Goal: Complete application form: Complete application form

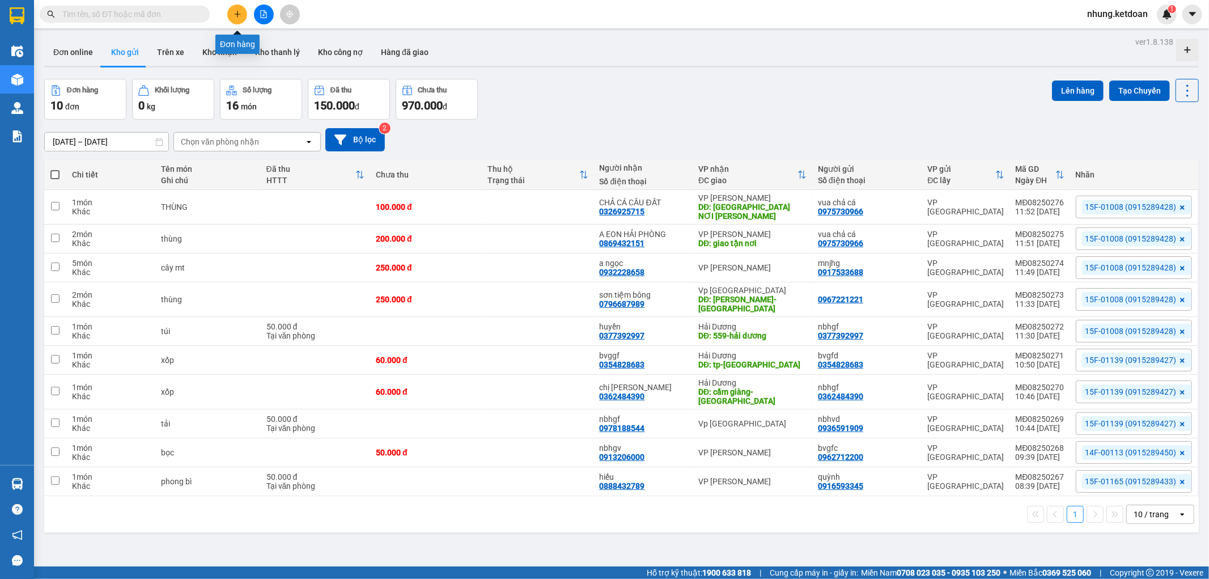
click at [243, 12] on button at bounding box center [237, 15] width 20 height 20
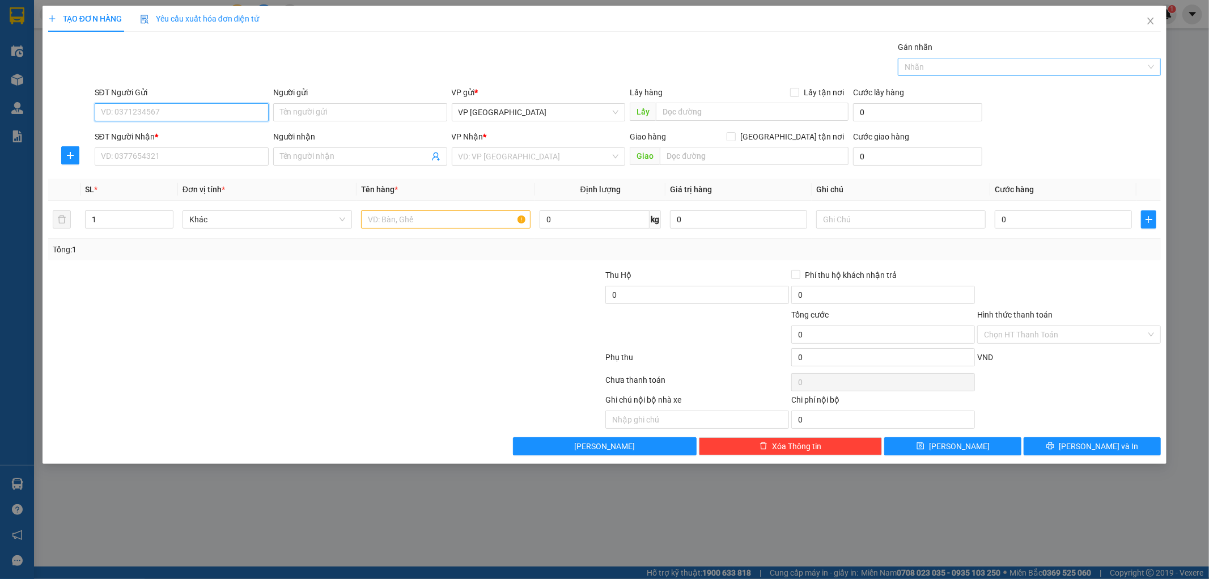
click at [970, 62] on div at bounding box center [1024, 67] width 246 height 14
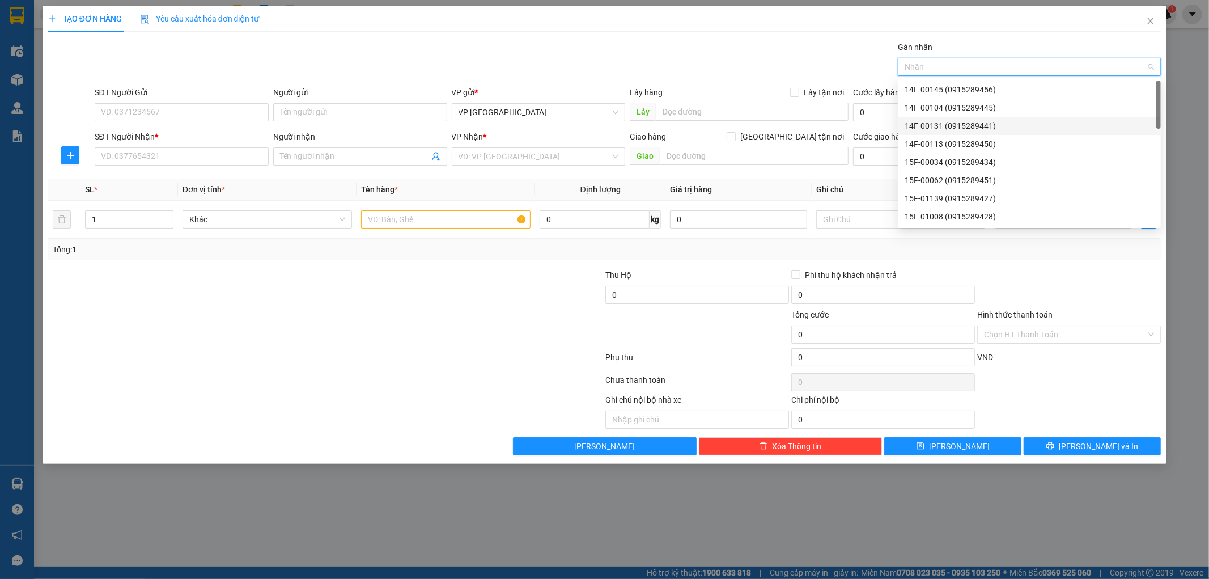
click at [943, 128] on div "14F-00131 (0915289441)" at bounding box center [1029, 126] width 249 height 12
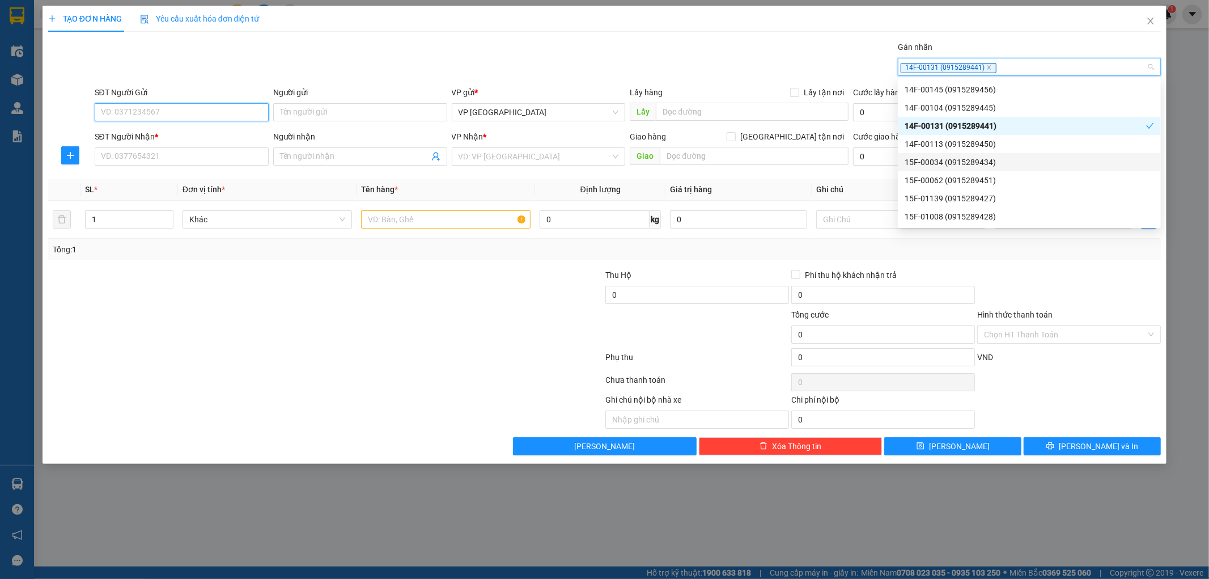
click at [142, 114] on input "SĐT Người Gửi" at bounding box center [182, 112] width 174 height 18
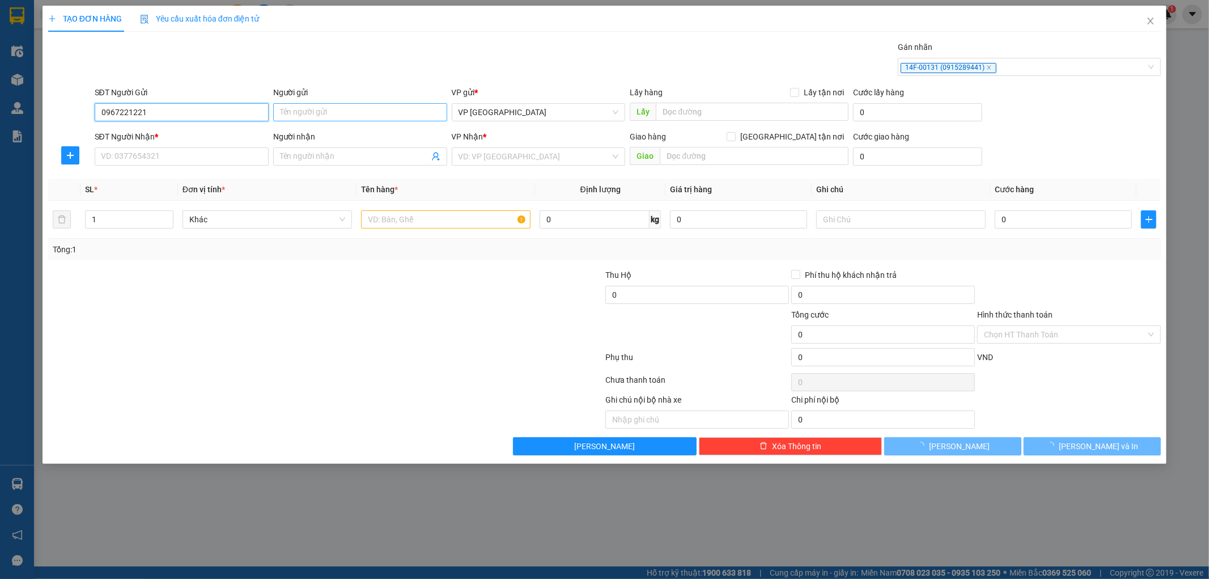
type input "0967221221"
click at [311, 113] on input "Người gửi" at bounding box center [360, 112] width 174 height 18
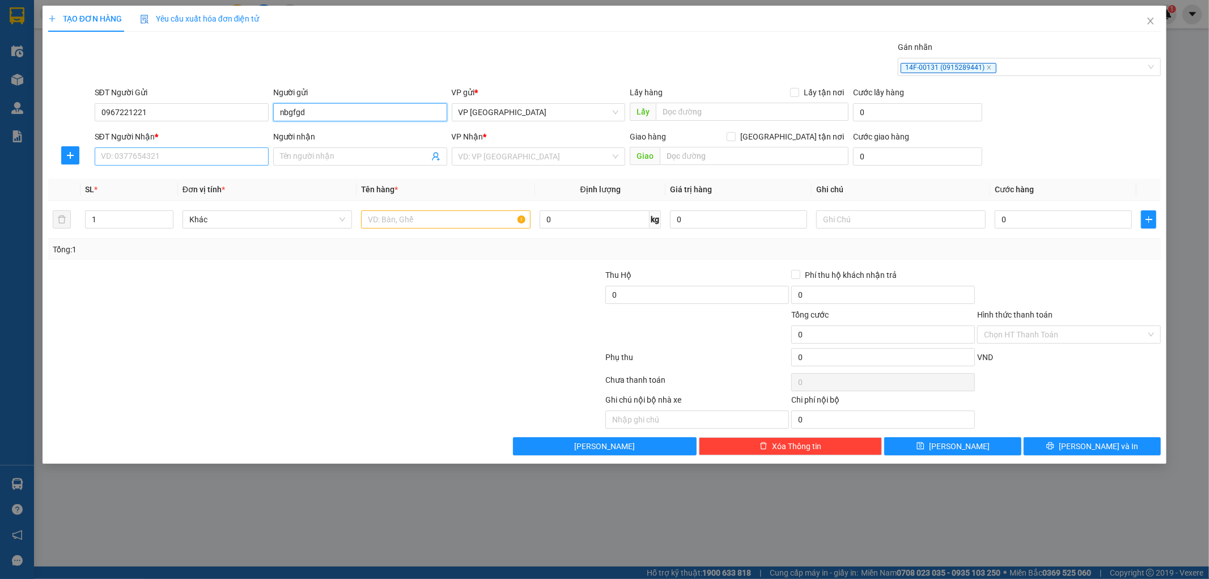
type input "nbgfgd"
click at [143, 154] on input "SĐT Người Nhận *" at bounding box center [182, 156] width 174 height 18
drag, startPoint x: 144, startPoint y: 176, endPoint x: 494, endPoint y: 223, distance: 352.8
click at [147, 176] on div "0368956958 - huy" at bounding box center [181, 179] width 160 height 12
type input "0368956958"
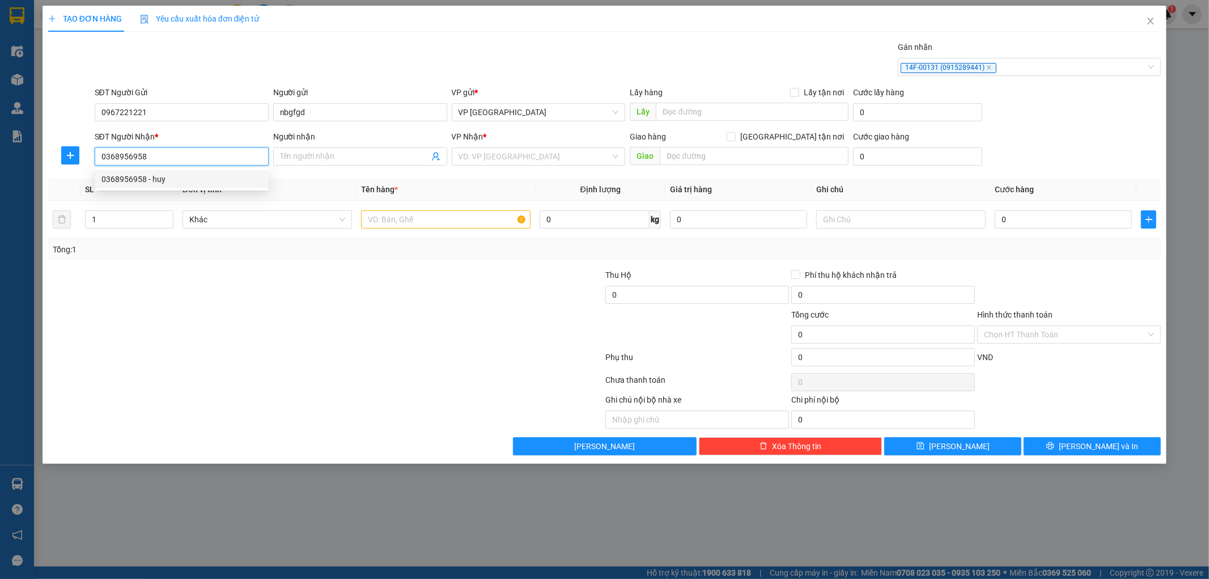
type input "huy"
type input "0368956958"
click at [423, 224] on input "text" at bounding box center [445, 219] width 169 height 18
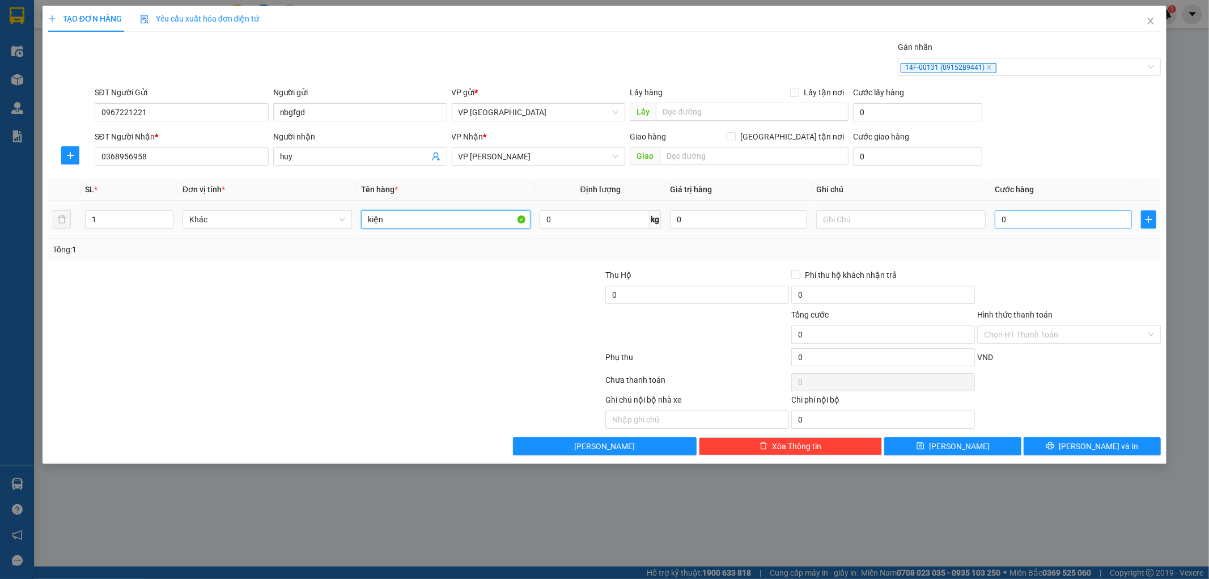
type input "kiện"
click at [1032, 217] on input "0" at bounding box center [1063, 219] width 137 height 18
type input "5"
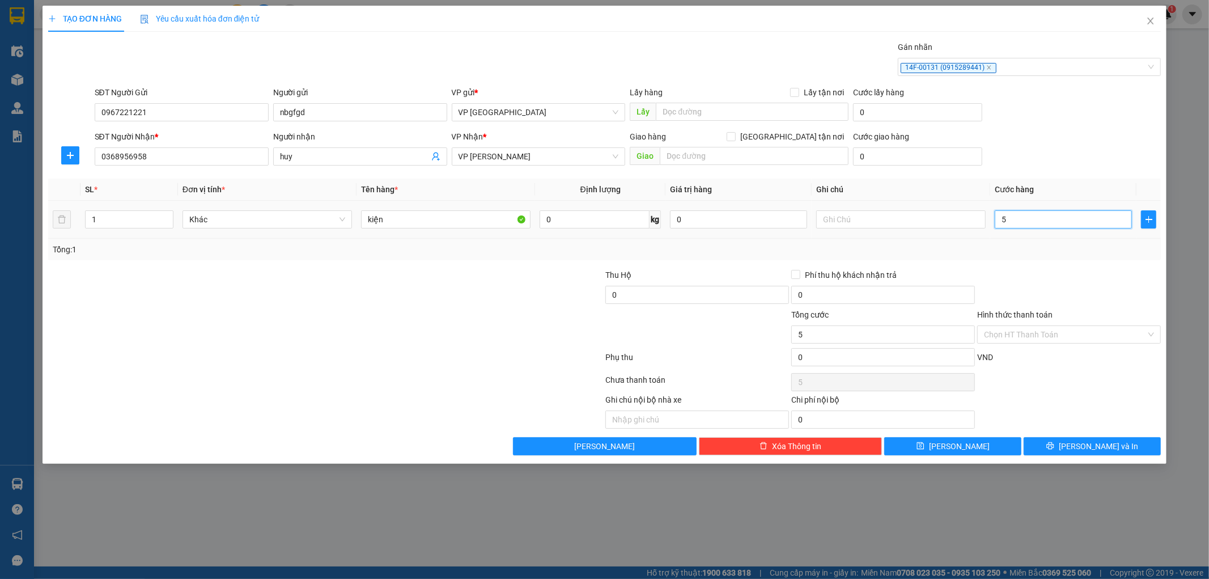
type input "50"
type input "500"
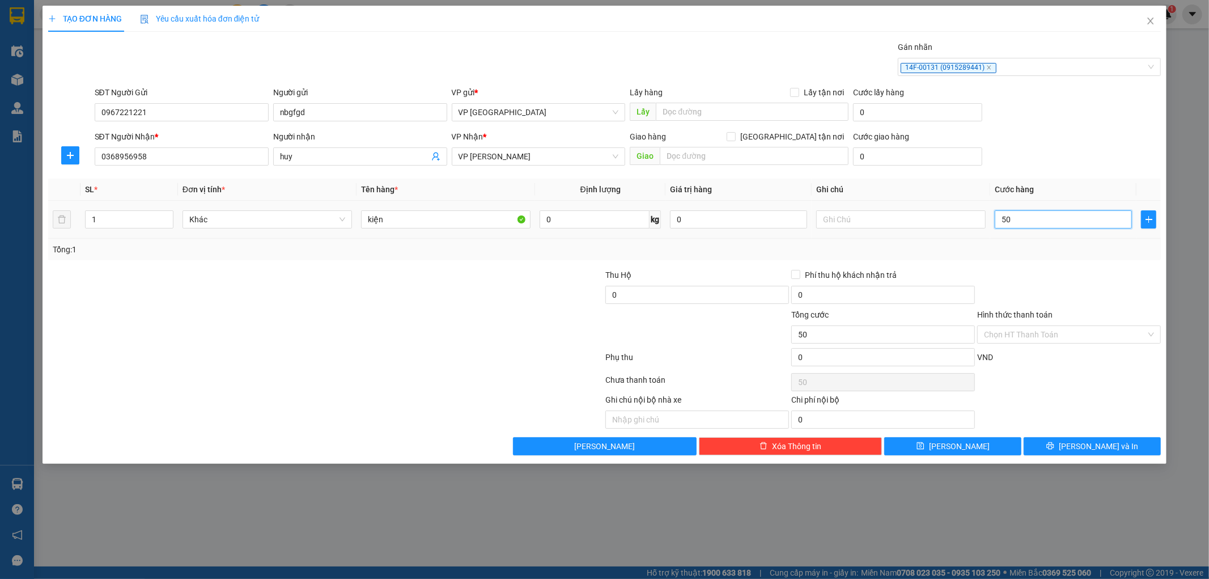
type input "500"
type input "5.000"
type input "50.000"
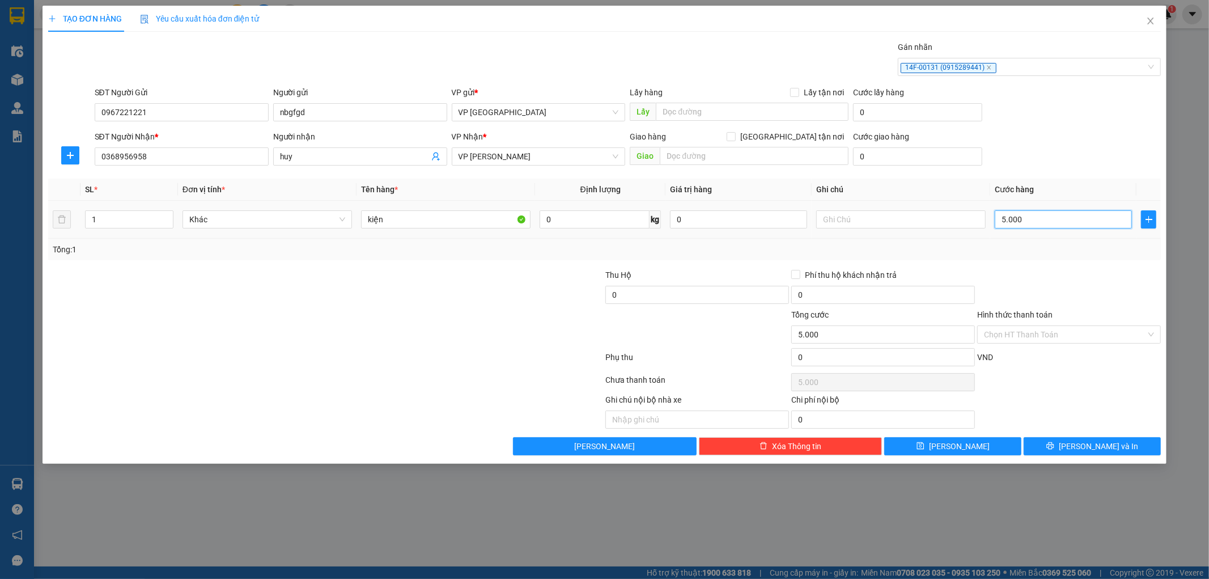
type input "50.000"
click at [938, 448] on button "[PERSON_NAME]" at bounding box center [952, 446] width 137 height 18
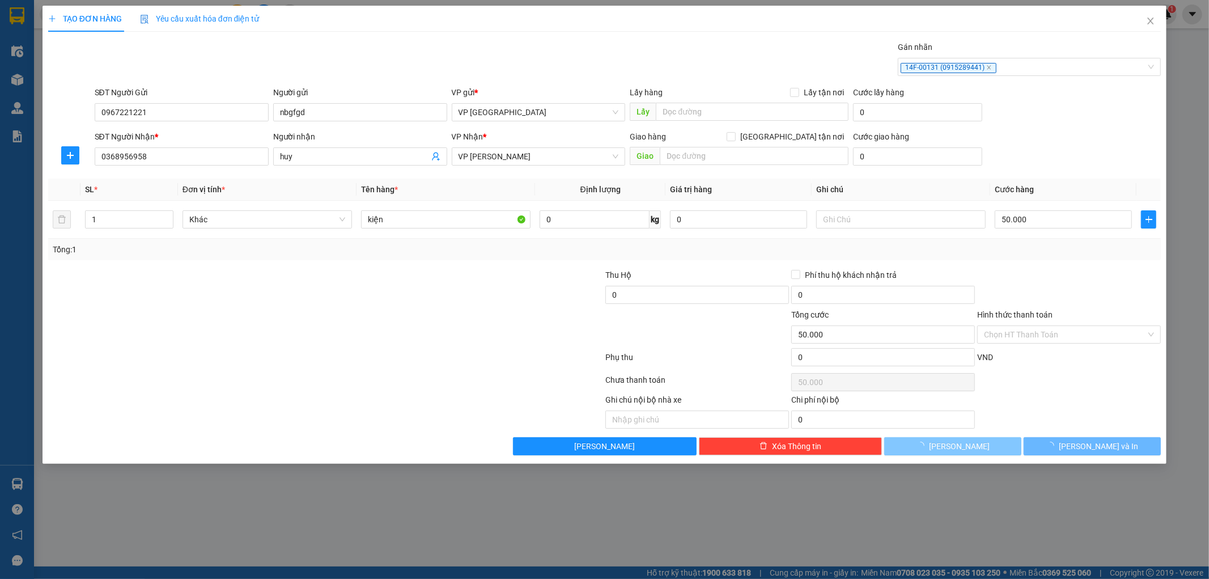
click at [974, 452] on button "[PERSON_NAME]" at bounding box center [952, 446] width 137 height 18
click at [936, 443] on button "[PERSON_NAME]" at bounding box center [952, 446] width 137 height 18
type input "0"
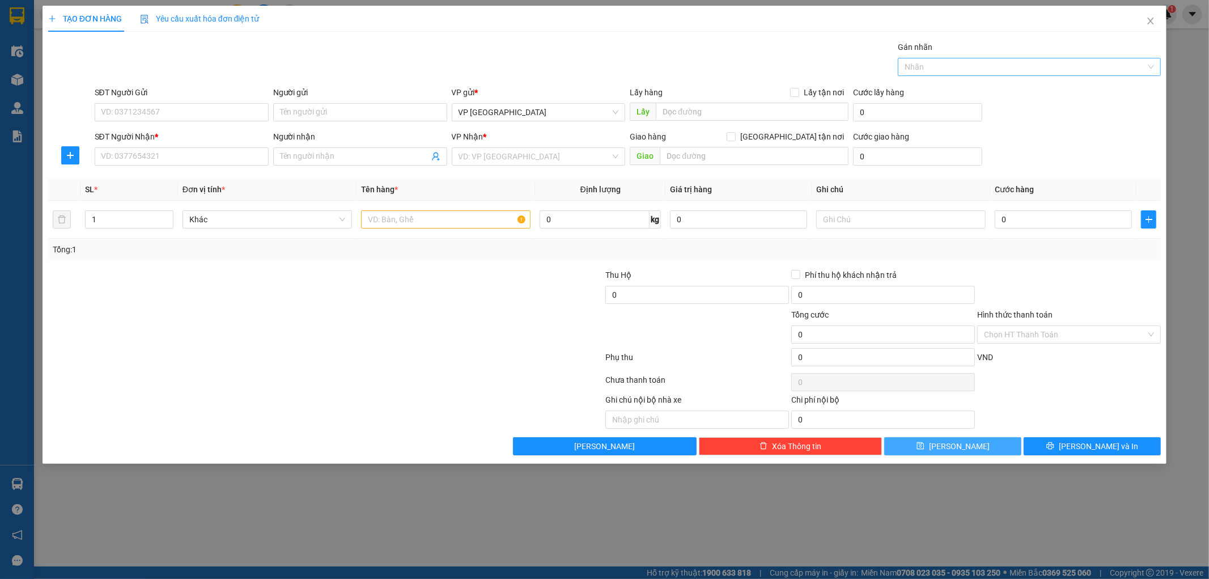
click at [964, 67] on div at bounding box center [1024, 67] width 246 height 14
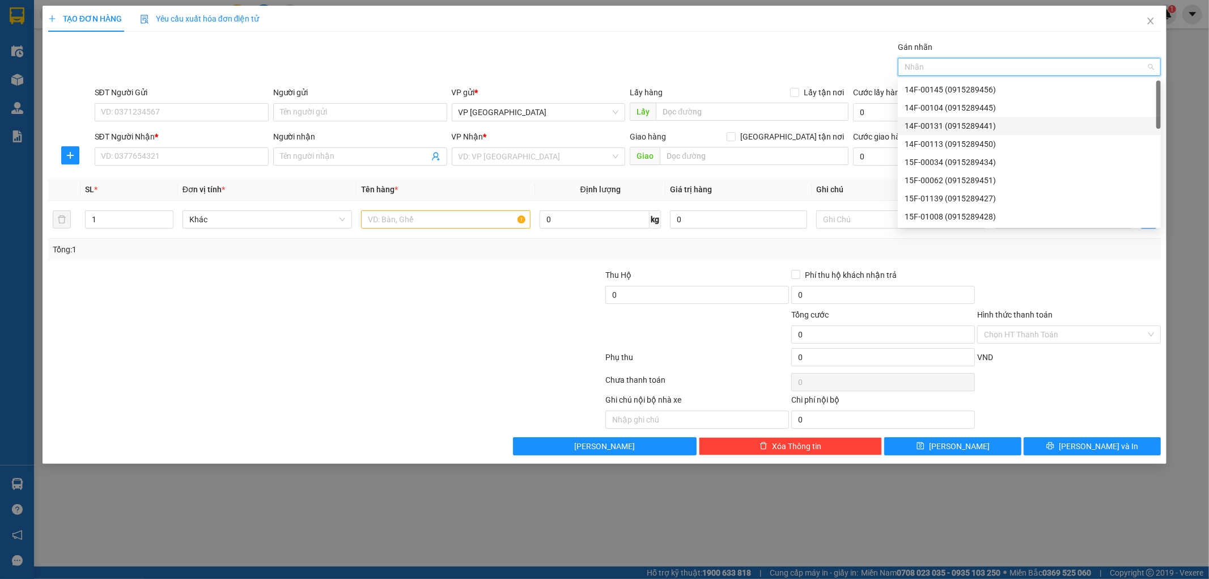
click at [947, 129] on div "14F-00131 (0915289441)" at bounding box center [1029, 126] width 249 height 12
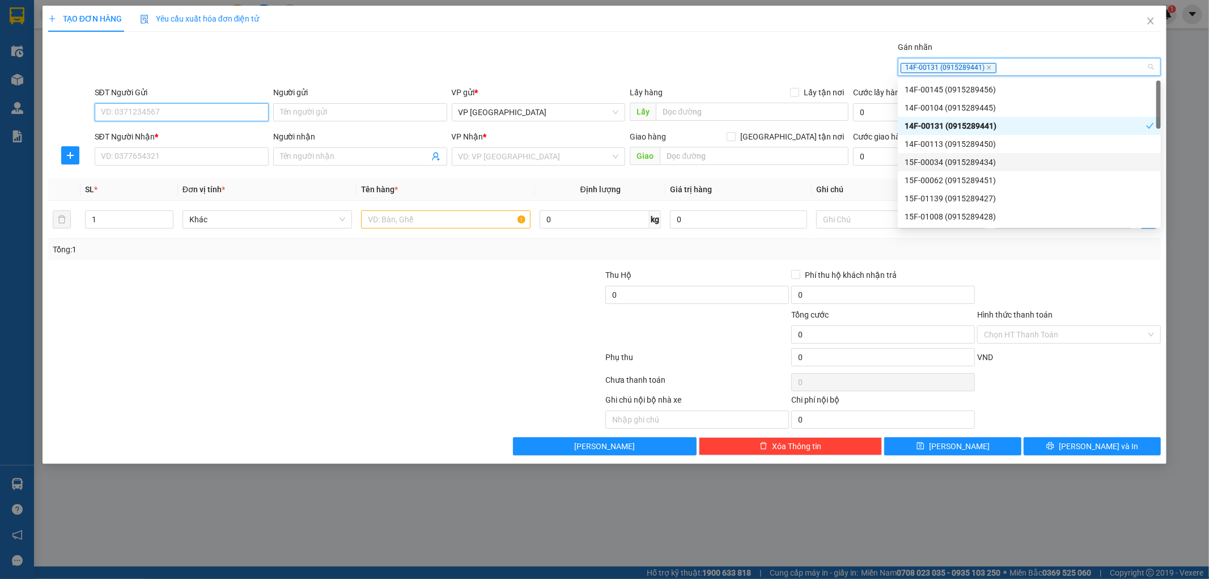
click at [175, 111] on input "SĐT Người Gửi" at bounding box center [182, 112] width 174 height 18
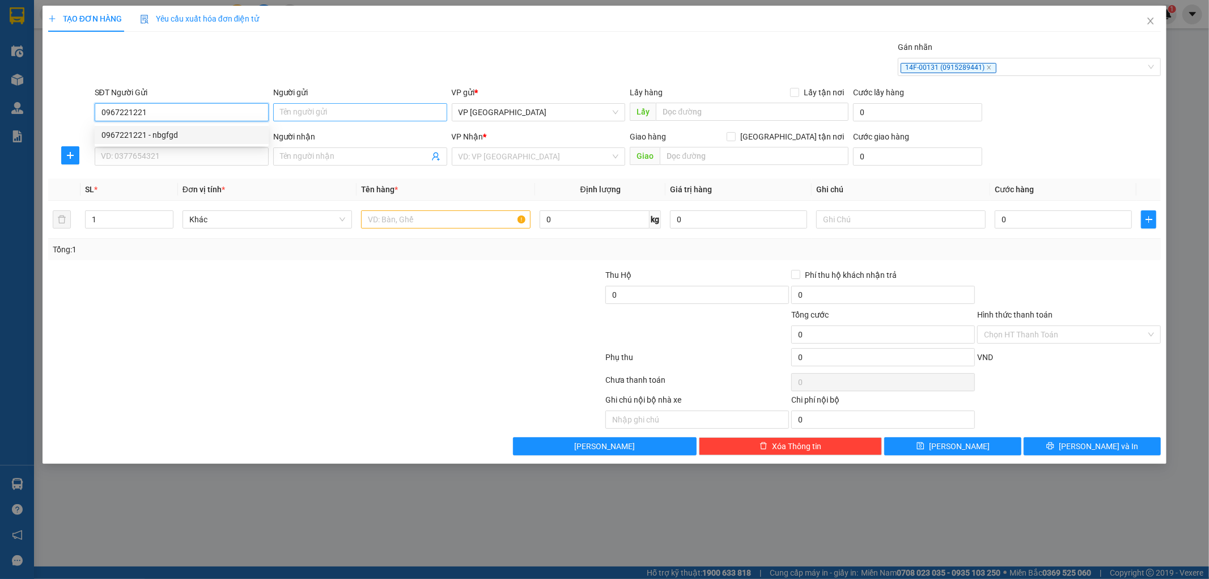
type input "0967221221"
click at [299, 105] on input "Người gửi" at bounding box center [360, 112] width 174 height 18
type input "n"
type input "mnnbhgf"
click at [108, 156] on input "SĐT Người Nhận *" at bounding box center [182, 156] width 174 height 18
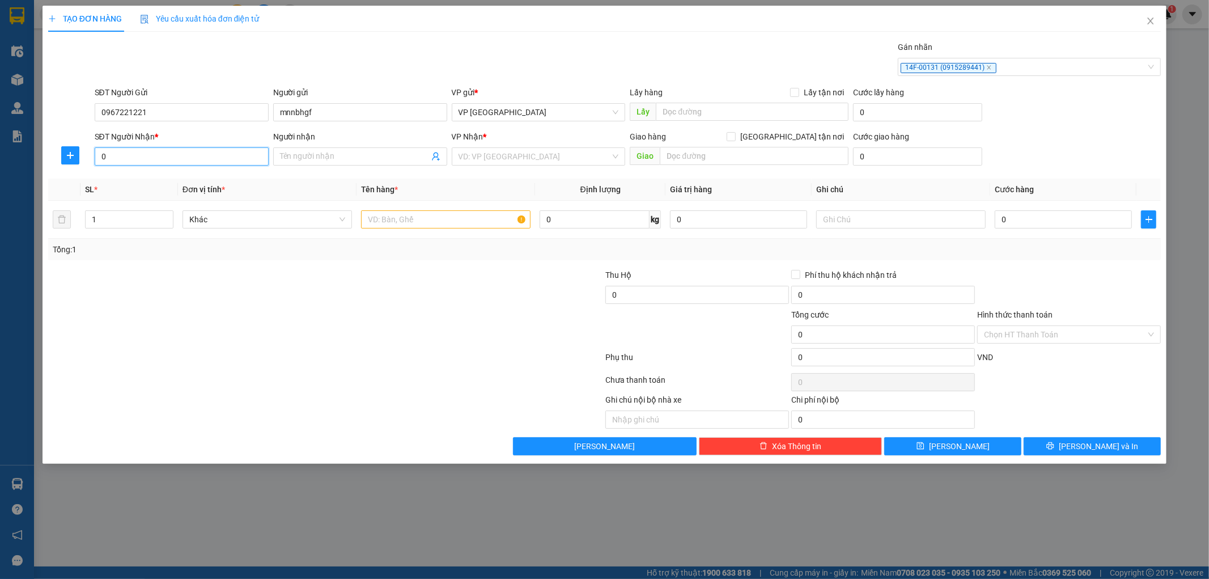
click at [120, 158] on input "0" at bounding box center [182, 156] width 174 height 18
type input "0981991864"
click at [333, 162] on span at bounding box center [360, 156] width 174 height 18
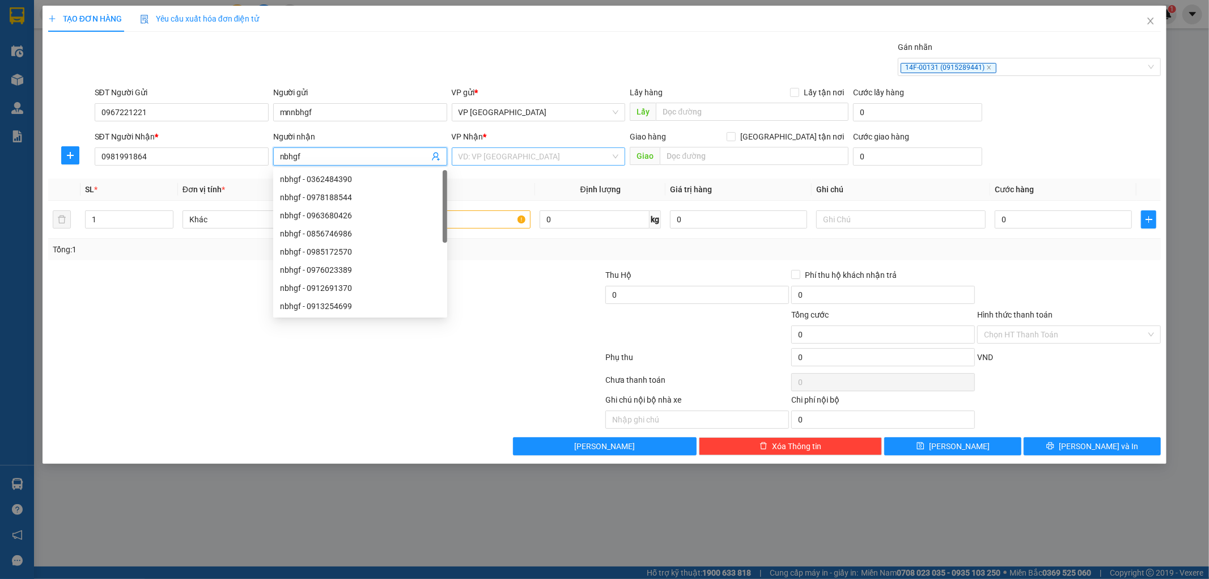
type input "nbhgf"
click at [548, 152] on input "search" at bounding box center [535, 156] width 152 height 17
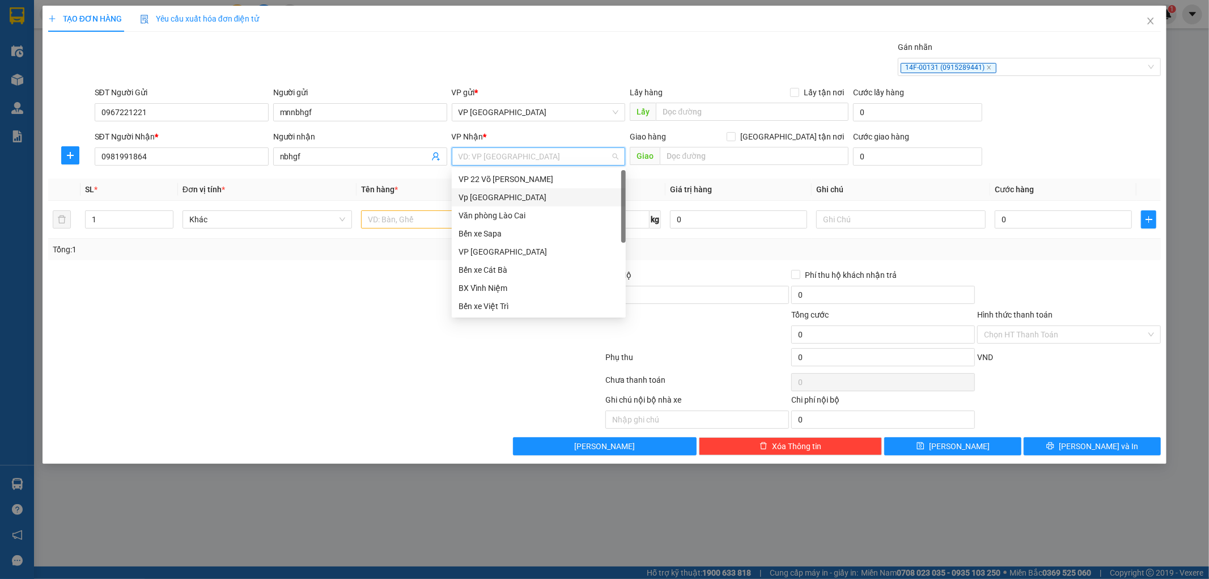
click at [495, 194] on div "Vp [GEOGRAPHIC_DATA]" at bounding box center [539, 197] width 160 height 12
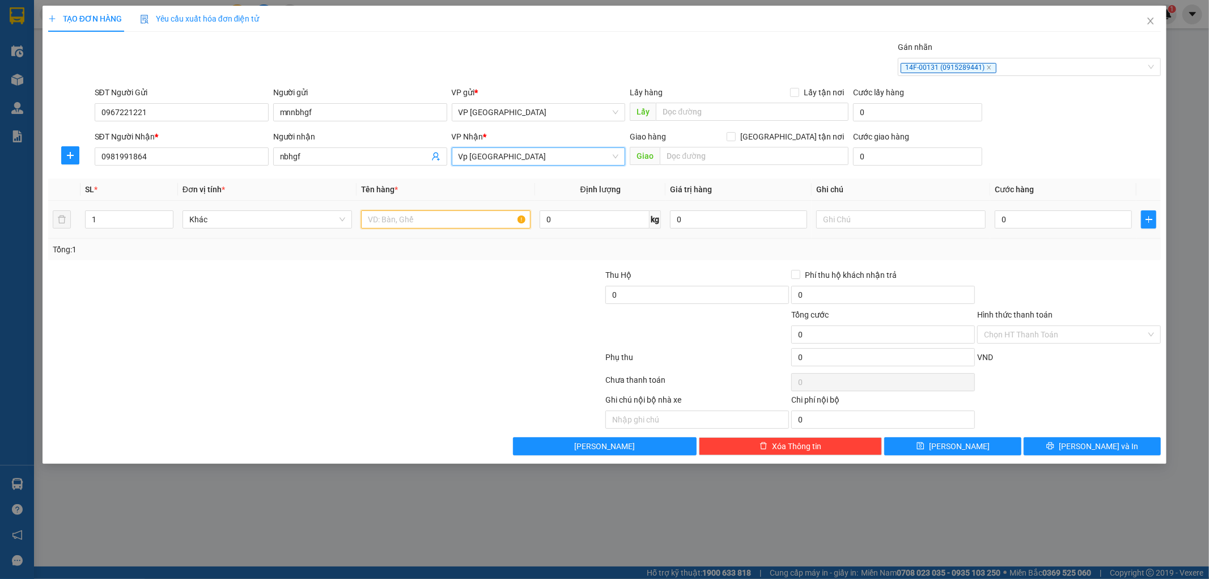
click at [388, 224] on input "text" at bounding box center [445, 219] width 169 height 18
type input "kiện"
click at [1023, 224] on input "0" at bounding box center [1063, 219] width 137 height 18
type input "5"
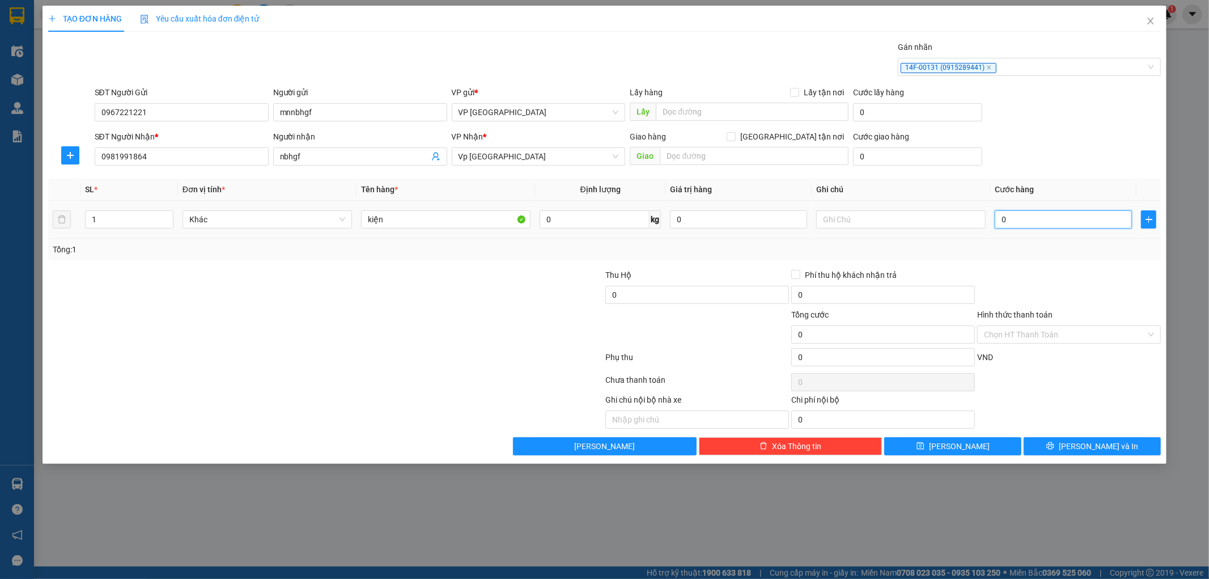
type input "5"
type input "50"
type input "500"
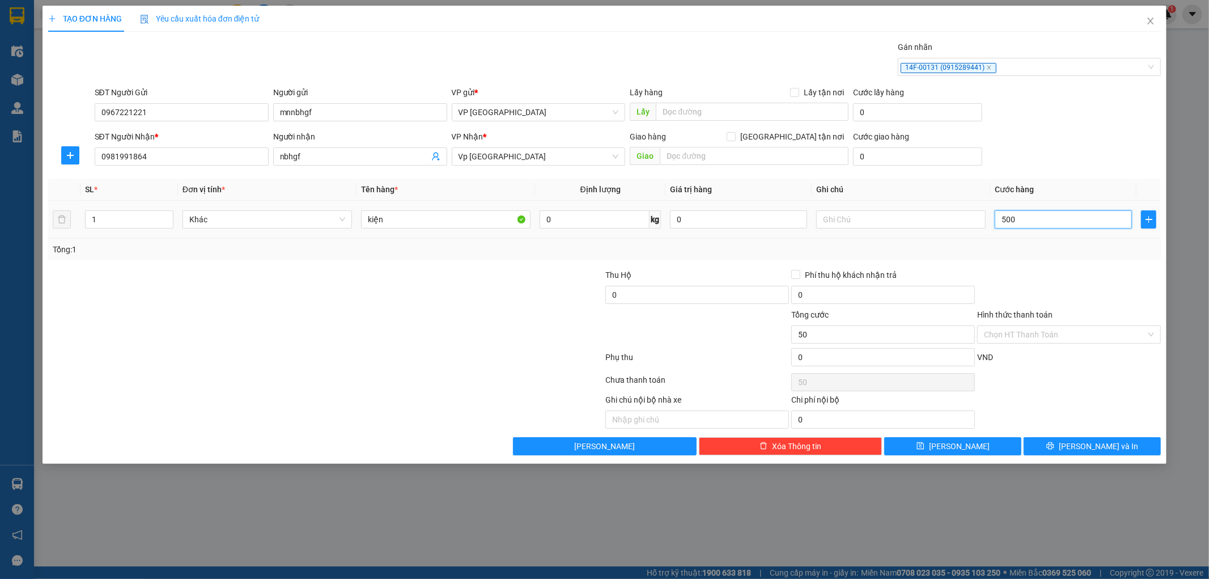
type input "500"
type input "5.000"
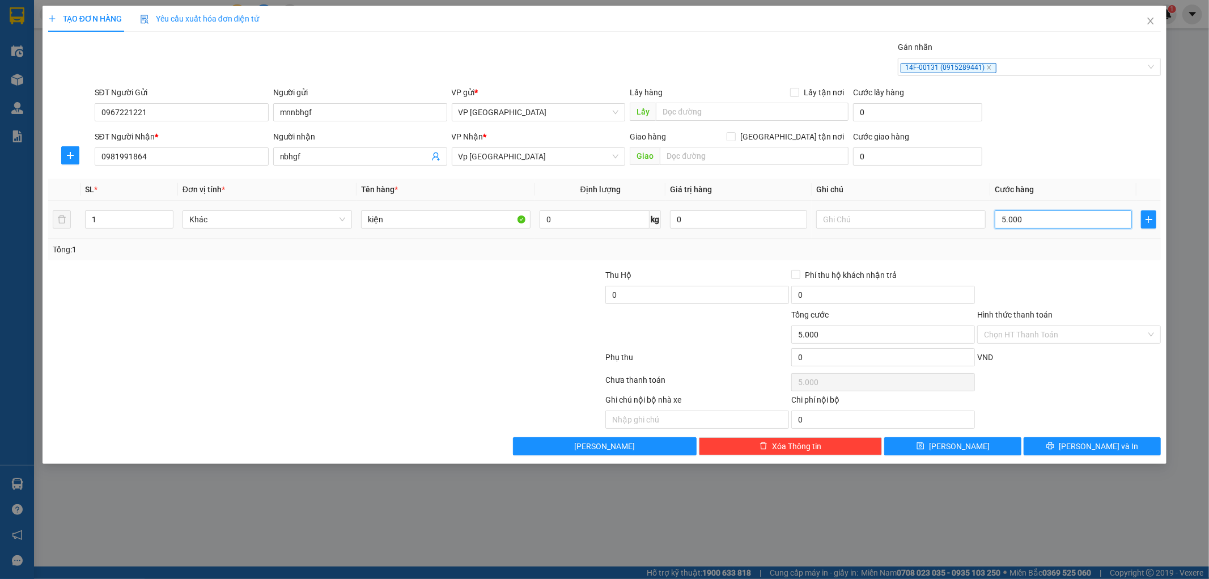
type input "50.000"
click at [957, 450] on span "[PERSON_NAME]" at bounding box center [959, 446] width 61 height 12
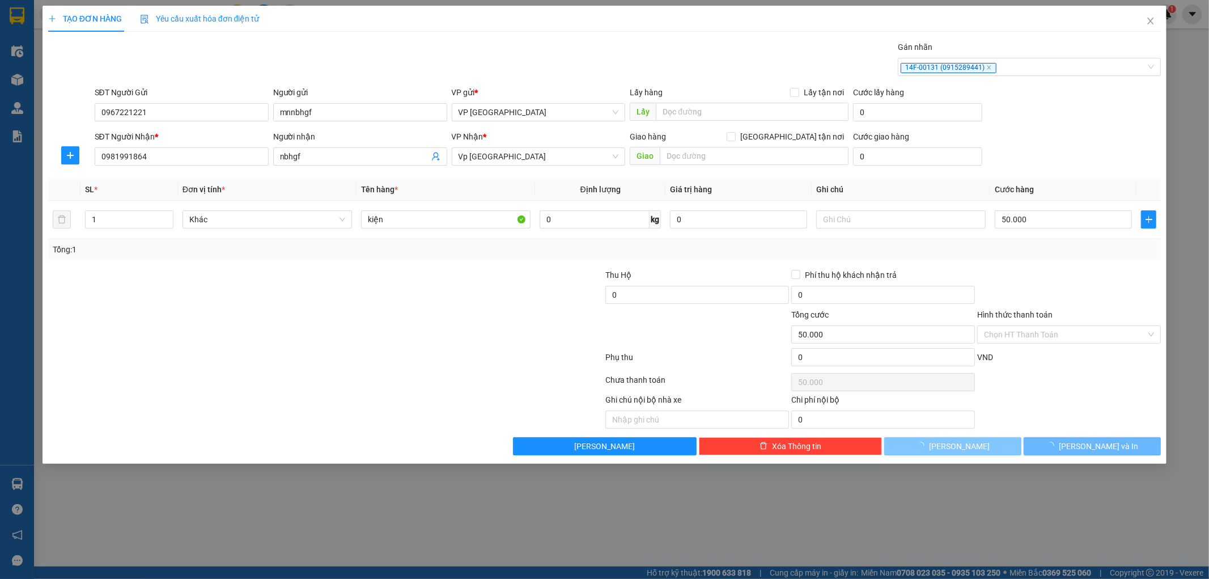
type input "0"
